Goal: Task Accomplishment & Management: Complete application form

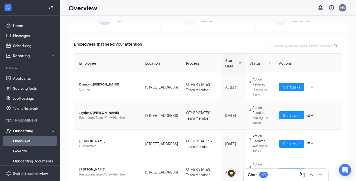
scroll to position [19, 0]
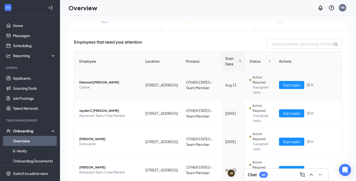
click at [98, 83] on span "Diamond [PERSON_NAME]" at bounding box center [108, 82] width 58 height 5
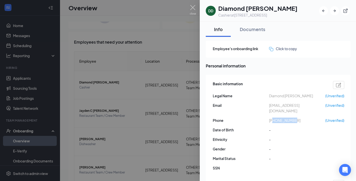
drag, startPoint x: 295, startPoint y: 115, endPoint x: 274, endPoint y: 115, distance: 20.8
click at [274, 117] on span "[PHONE_NUMBER]" at bounding box center [297, 120] width 56 height 6
copy span "9124293299"
click at [193, 8] on img at bounding box center [193, 10] width 6 height 10
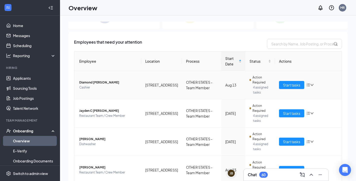
click at [310, 85] on icon "bars" at bounding box center [309, 85] width 4 height 4
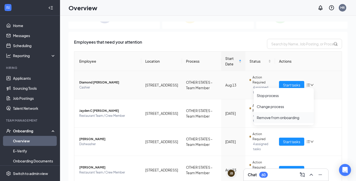
click at [285, 116] on div "Remove from onboarding" at bounding box center [284, 117] width 54 height 5
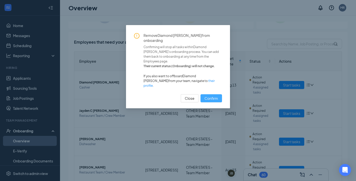
click at [214, 95] on span "Confirm" at bounding box center [212, 98] width 14 height 6
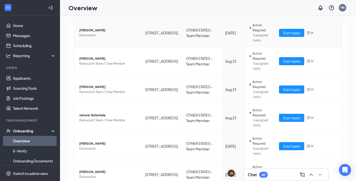
scroll to position [101, 0]
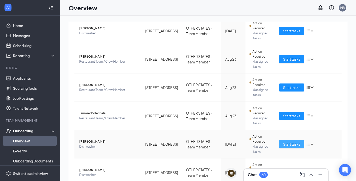
click at [293, 144] on span "Start tasks" at bounding box center [291, 144] width 17 height 6
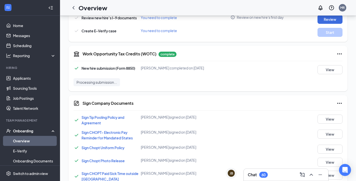
scroll to position [210, 0]
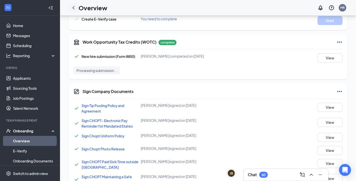
click at [75, 9] on icon "ChevronLeft" at bounding box center [74, 8] width 6 height 6
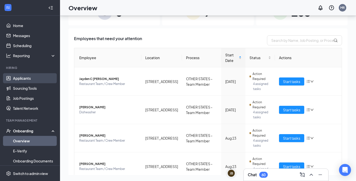
click at [23, 80] on link "Applicants" at bounding box center [34, 78] width 43 height 10
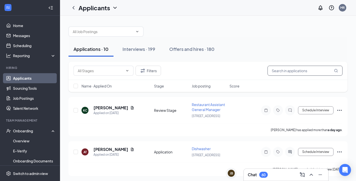
click at [291, 73] on input "text" at bounding box center [305, 71] width 75 height 10
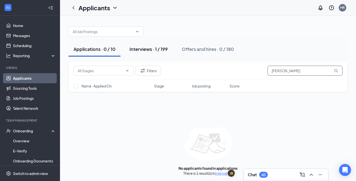
type input "[PERSON_NAME]"
click at [159, 51] on div "Interviews · 1 / 199" at bounding box center [149, 49] width 38 height 6
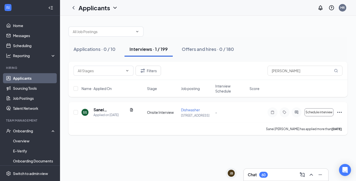
click at [339, 110] on icon "Ellipses" at bounding box center [340, 112] width 6 height 6
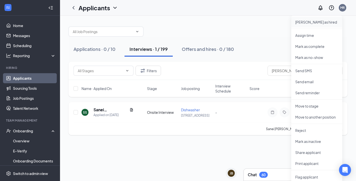
click at [313, 22] on p "[PERSON_NAME] as hired" at bounding box center [317, 22] width 43 height 5
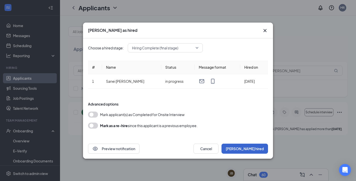
click at [257, 147] on button "[PERSON_NAME] hired" at bounding box center [245, 148] width 47 height 10
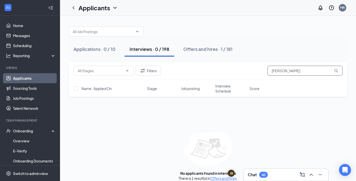
click at [292, 72] on input "[PERSON_NAME]" at bounding box center [305, 71] width 75 height 10
type input "S"
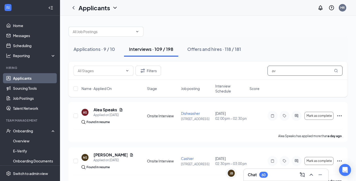
type input "a"
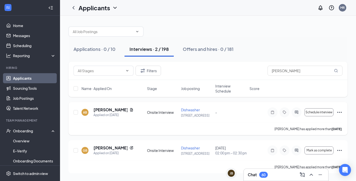
click at [341, 112] on icon "Ellipses" at bounding box center [340, 112] width 6 height 6
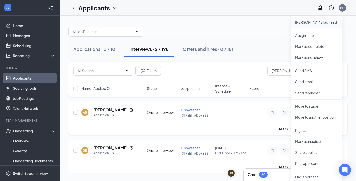
click at [318, 24] on p "[PERSON_NAME] as hired" at bounding box center [317, 22] width 43 height 5
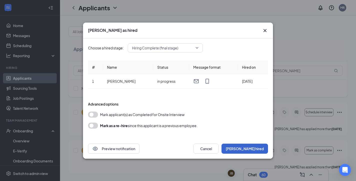
click at [257, 149] on button "[PERSON_NAME] hired" at bounding box center [245, 148] width 47 height 10
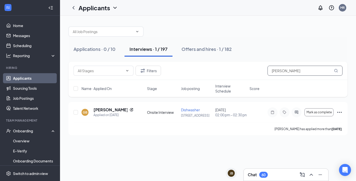
click at [286, 73] on input "[PERSON_NAME]" at bounding box center [305, 71] width 75 height 10
type input "B"
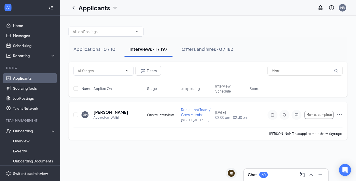
click at [339, 113] on icon "Ellipses" at bounding box center [340, 115] width 6 height 6
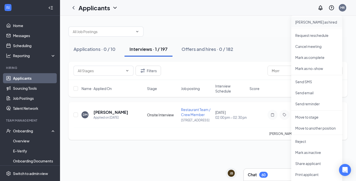
click at [313, 23] on p "[PERSON_NAME] as hired" at bounding box center [317, 22] width 43 height 5
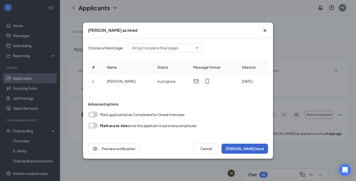
click at [257, 148] on button "[PERSON_NAME] hired" at bounding box center [245, 148] width 47 height 10
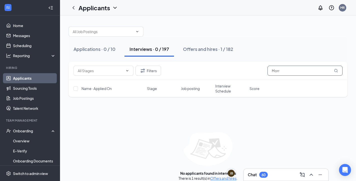
click at [287, 73] on input "Morr" at bounding box center [305, 71] width 75 height 10
type input "M"
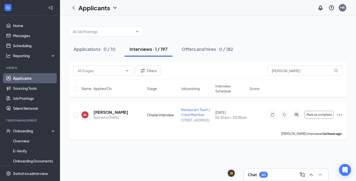
click at [340, 115] on icon "Ellipses" at bounding box center [340, 114] width 5 height 1
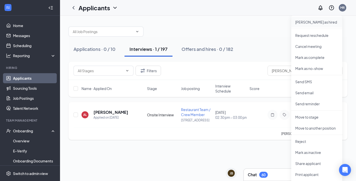
click at [315, 23] on p "[PERSON_NAME] as hired" at bounding box center [317, 22] width 43 height 5
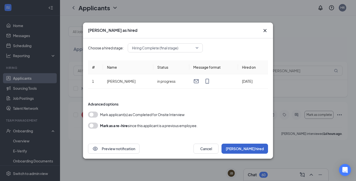
click at [257, 149] on button "[PERSON_NAME] hired" at bounding box center [245, 148] width 47 height 10
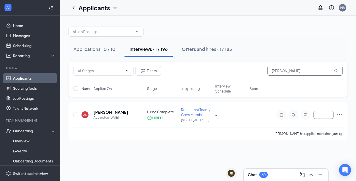
click at [288, 71] on input "[PERSON_NAME]" at bounding box center [305, 71] width 75 height 10
type input "L"
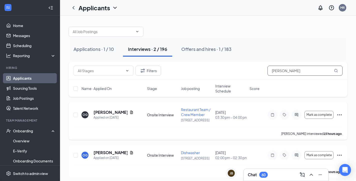
type input "[PERSON_NAME]"
click at [342, 113] on icon "Ellipses" at bounding box center [340, 115] width 6 height 6
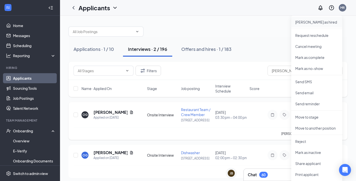
click at [310, 24] on p "[PERSON_NAME] as hired" at bounding box center [317, 22] width 43 height 5
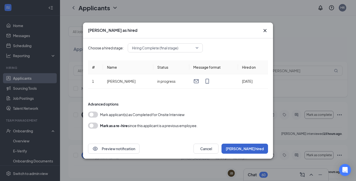
click at [255, 149] on button "[PERSON_NAME] hired" at bounding box center [245, 148] width 47 height 10
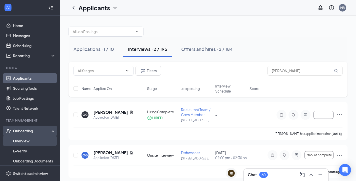
click at [23, 139] on link "Overview" at bounding box center [34, 141] width 43 height 10
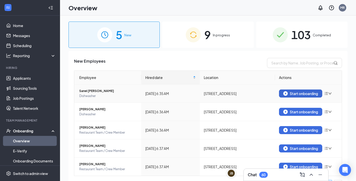
click at [305, 93] on div "Start onboarding" at bounding box center [301, 93] width 35 height 5
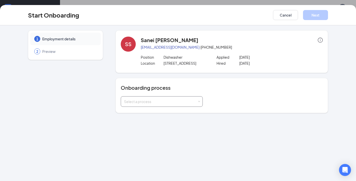
click at [156, 100] on div "Select a process" at bounding box center [160, 101] width 73 height 5
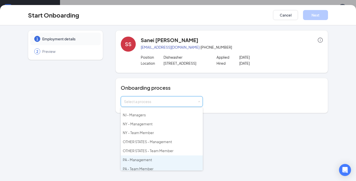
scroll to position [69, 0]
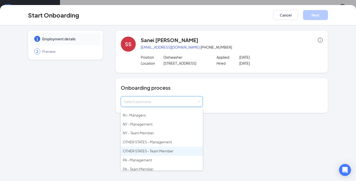
click at [150, 150] on li "OTHER STATES - Team Member" at bounding box center [162, 150] width 82 height 9
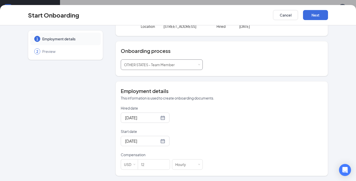
scroll to position [37, 0]
click at [148, 118] on input "[DATE]" at bounding box center [142, 117] width 34 height 6
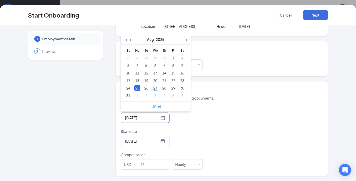
type input "[DATE]"
click at [156, 86] on div "27" at bounding box center [155, 88] width 6 height 6
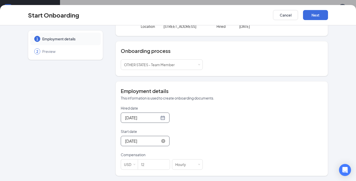
click at [142, 139] on input "[DATE]" at bounding box center [142, 141] width 34 height 6
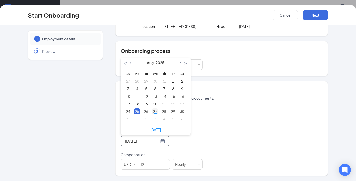
type input "[DATE]"
click at [156, 111] on div "27" at bounding box center [155, 111] width 6 height 6
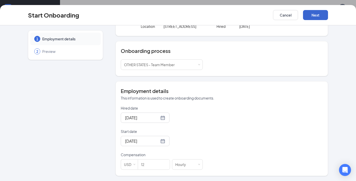
click at [316, 14] on button "Next" at bounding box center [315, 15] width 25 height 10
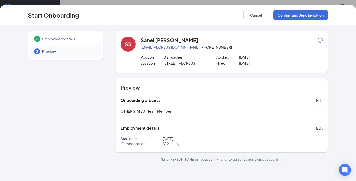
scroll to position [0, 0]
click at [303, 15] on button "Confirm and Send Invitation" at bounding box center [301, 15] width 55 height 10
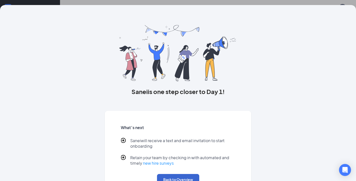
click at [181, 176] on button "Back to Overview" at bounding box center [178, 179] width 42 height 11
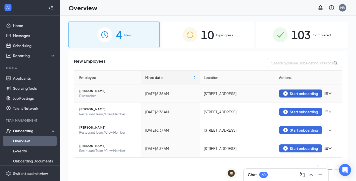
click at [305, 94] on div "Start onboarding" at bounding box center [301, 93] width 35 height 5
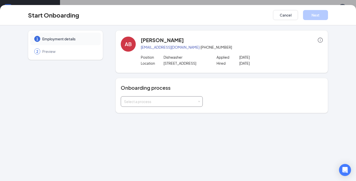
click at [163, 101] on div "Select a process" at bounding box center [160, 101] width 73 height 5
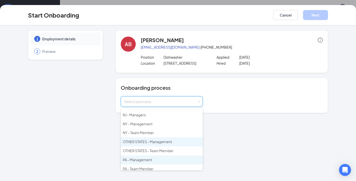
scroll to position [69, 0]
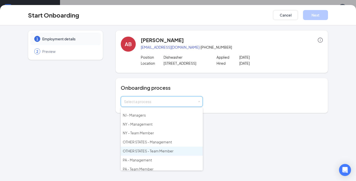
click at [155, 148] on span "OTHER STATES - Team Member" at bounding box center [148, 150] width 51 height 5
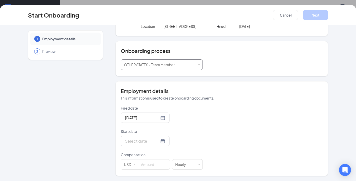
scroll to position [37, 0]
click at [148, 141] on input "Start date" at bounding box center [142, 141] width 34 height 6
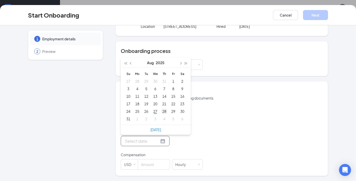
type input "[DATE]"
click at [155, 111] on div "27" at bounding box center [155, 111] width 6 height 6
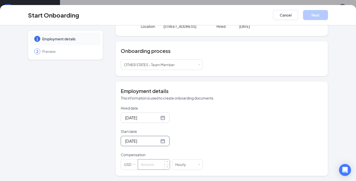
click at [149, 163] on input at bounding box center [154, 164] width 32 height 10
type input "12"
click at [314, 16] on button "Next" at bounding box center [315, 15] width 25 height 10
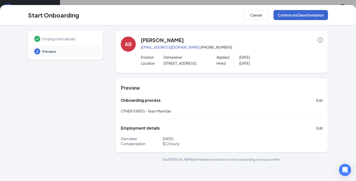
click at [301, 16] on button "Confirm and Send Invitation" at bounding box center [301, 15] width 55 height 10
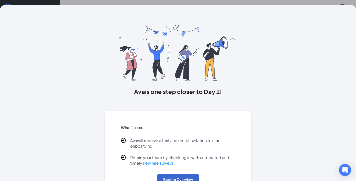
click at [188, 175] on button "Back to Overview" at bounding box center [178, 179] width 42 height 11
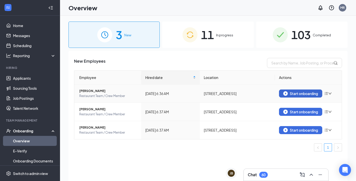
click at [309, 93] on div "Start onboarding" at bounding box center [301, 93] width 35 height 5
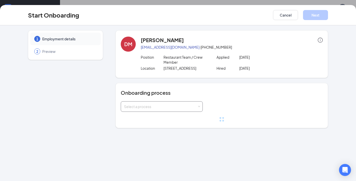
click at [158, 105] on div "Select a process" at bounding box center [160, 106] width 73 height 5
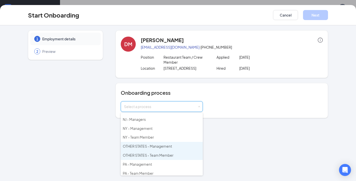
scroll to position [69, 0]
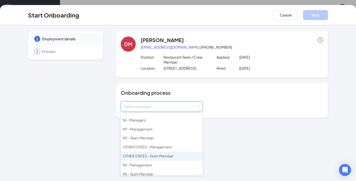
click at [150, 156] on li "OTHER STATES - Team Member" at bounding box center [162, 155] width 82 height 9
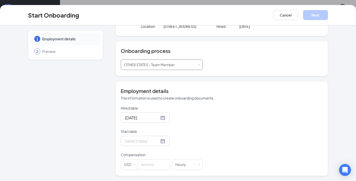
scroll to position [42, 0]
click at [147, 142] on input "Start date" at bounding box center [142, 141] width 34 height 6
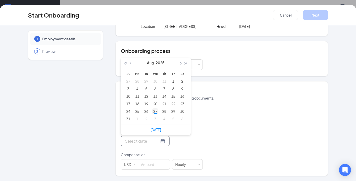
type input "[DATE]"
click at [156, 111] on div "27" at bounding box center [155, 111] width 6 height 6
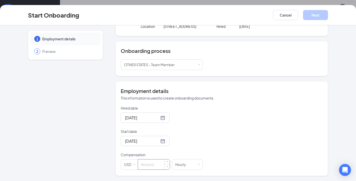
click at [151, 165] on input at bounding box center [154, 164] width 32 height 10
type input "12"
click at [316, 17] on button "Next" at bounding box center [315, 15] width 25 height 10
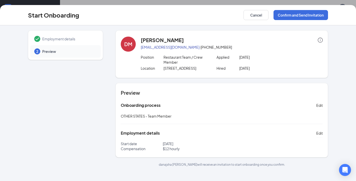
scroll to position [0, 0]
click at [298, 16] on button "Confirm and Send Invitation" at bounding box center [301, 15] width 55 height 10
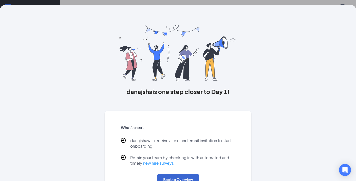
click at [188, 175] on button "Back to Overview" at bounding box center [178, 179] width 42 height 11
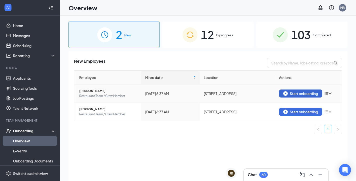
click at [305, 94] on div "Start onboarding" at bounding box center [301, 93] width 35 height 5
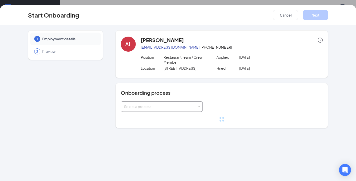
click at [161, 106] on div "Select a process" at bounding box center [160, 106] width 73 height 5
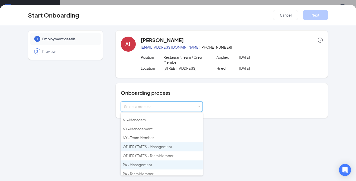
scroll to position [69, 0]
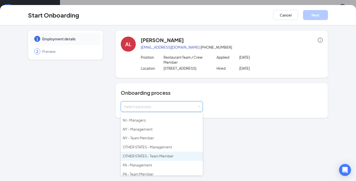
click at [149, 153] on span "OTHER STATES - Team Member" at bounding box center [148, 155] width 51 height 5
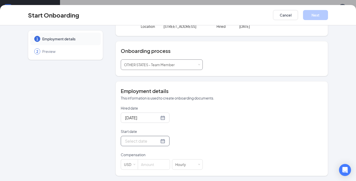
scroll to position [42, 0]
click at [146, 142] on input "Start date" at bounding box center [142, 141] width 34 height 6
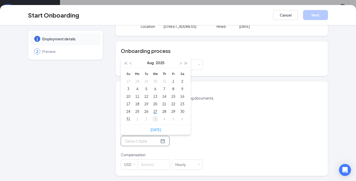
type input "[DATE]"
click at [155, 113] on div "27" at bounding box center [155, 111] width 6 height 6
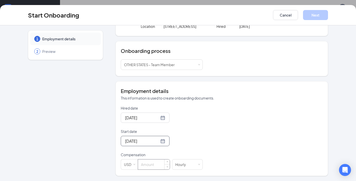
click at [148, 161] on input at bounding box center [154, 164] width 32 height 10
type input "12"
click at [314, 15] on button "Next" at bounding box center [315, 15] width 25 height 10
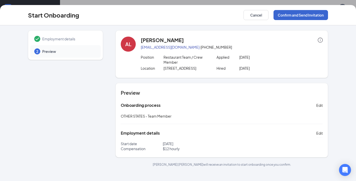
click at [299, 13] on button "Confirm and Send Invitation" at bounding box center [301, 15] width 55 height 10
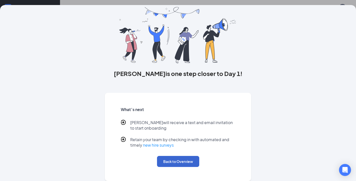
scroll to position [18, 0]
click at [183, 160] on button "Back to Overview" at bounding box center [178, 161] width 42 height 11
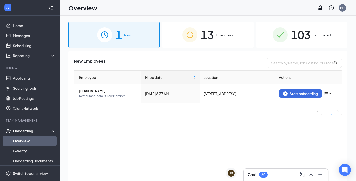
scroll to position [0, 0]
click at [307, 94] on div "Start onboarding" at bounding box center [301, 93] width 35 height 5
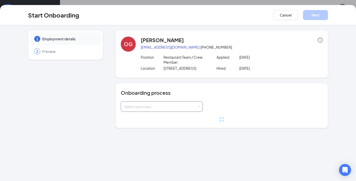
click at [163, 107] on div "Select a process" at bounding box center [160, 106] width 73 height 5
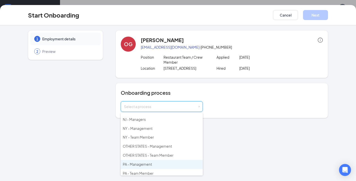
scroll to position [69, 0]
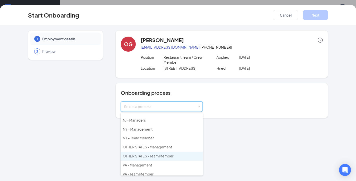
click at [152, 153] on span "OTHER STATES - Team Member" at bounding box center [148, 155] width 51 height 5
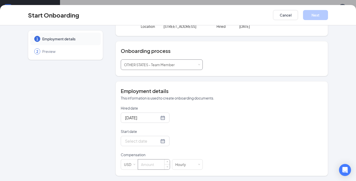
scroll to position [42, 0]
click at [142, 141] on input "Start date" at bounding box center [142, 141] width 34 height 6
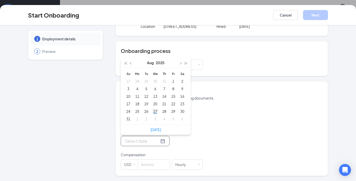
type input "[DATE]"
click at [155, 111] on div "27" at bounding box center [155, 111] width 6 height 6
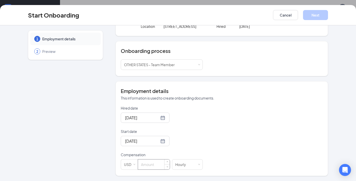
click at [152, 162] on input at bounding box center [154, 164] width 32 height 10
type input "12"
click at [320, 15] on button "Next" at bounding box center [315, 15] width 25 height 10
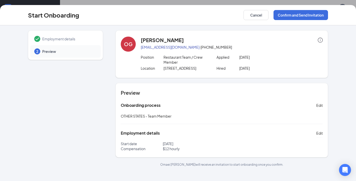
scroll to position [0, 0]
click at [299, 15] on button "Confirm and Send Invitation" at bounding box center [301, 15] width 55 height 10
